Goal: Task Accomplishment & Management: Manage account settings

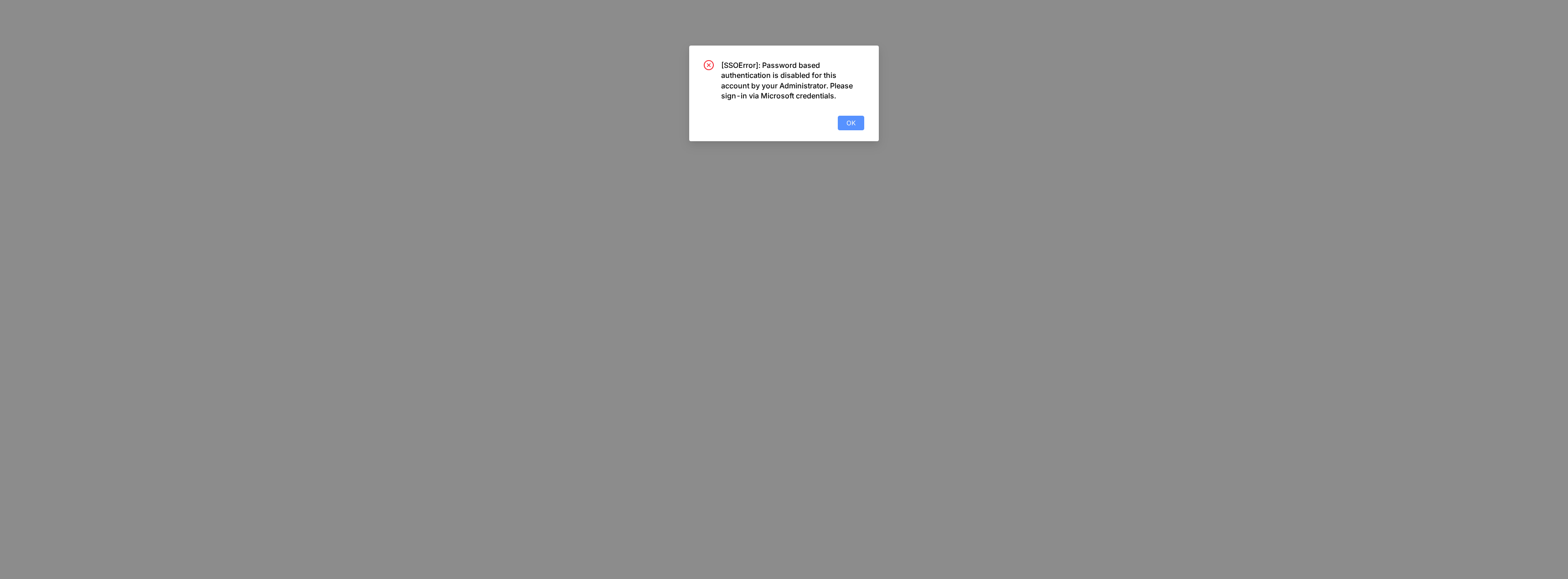
click at [853, 118] on span "OK" at bounding box center [851, 122] width 9 height 10
